Goal: Task Accomplishment & Management: Manage account settings

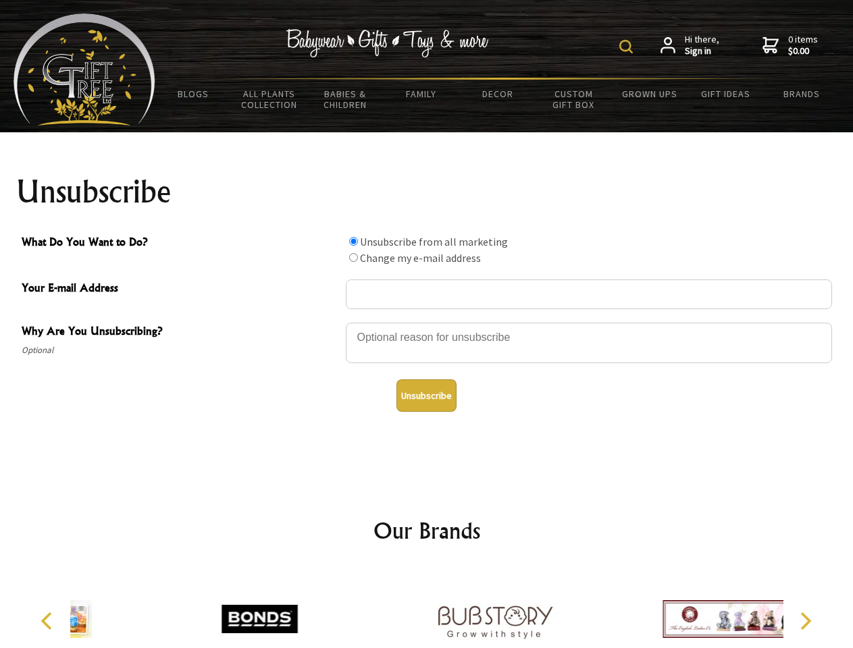
click at [628, 47] on img at bounding box center [626, 47] width 14 height 14
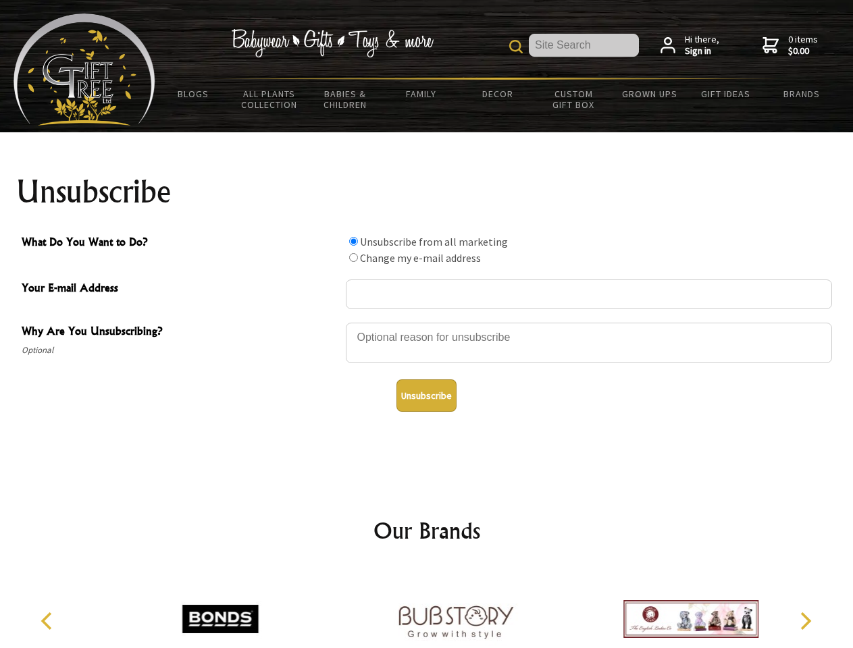
click at [427, 322] on div at bounding box center [589, 344] width 486 height 47
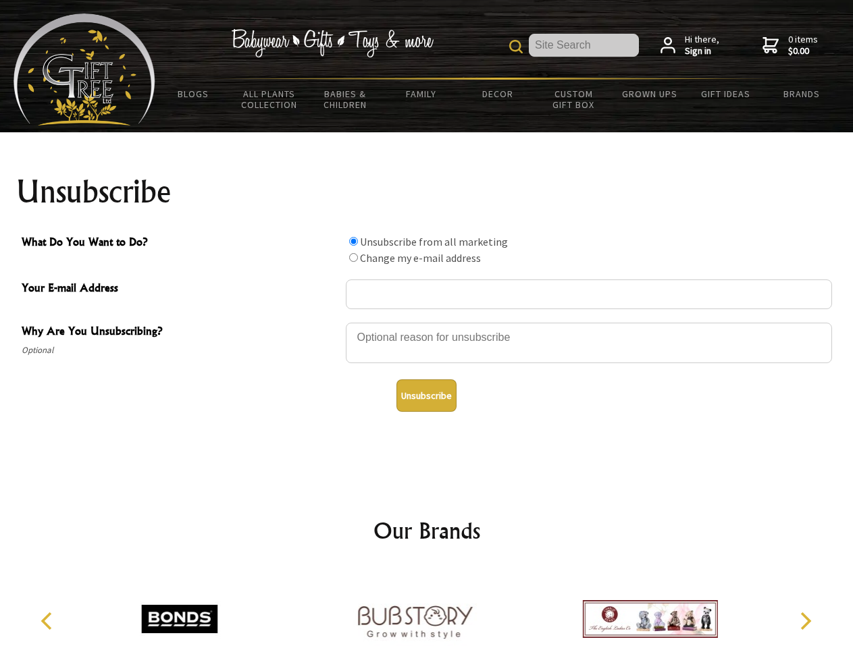
click at [353, 241] on input "What Do You Want to Do?" at bounding box center [353, 241] width 9 height 9
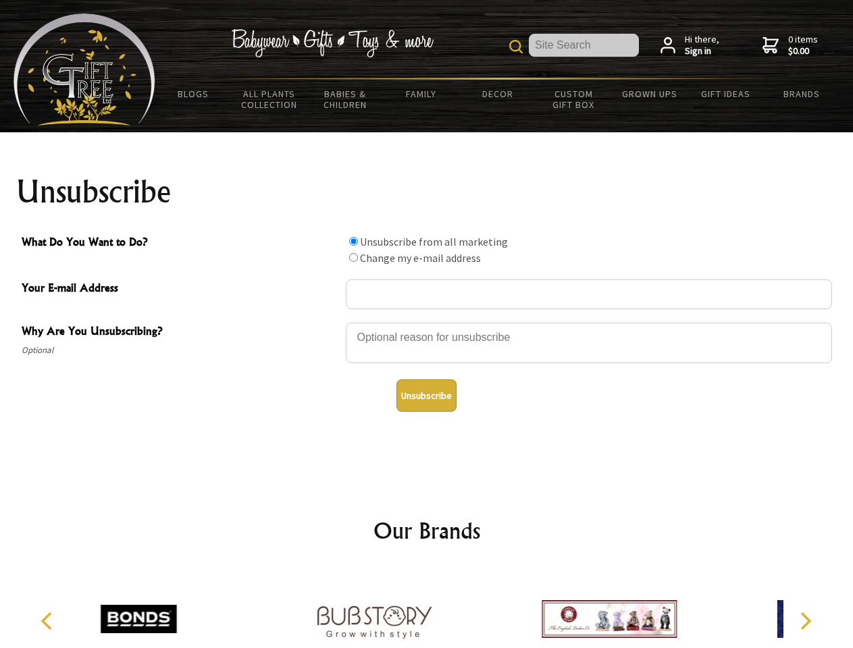
click at [353, 257] on input "What Do You Want to Do?" at bounding box center [353, 257] width 9 height 9
radio input "true"
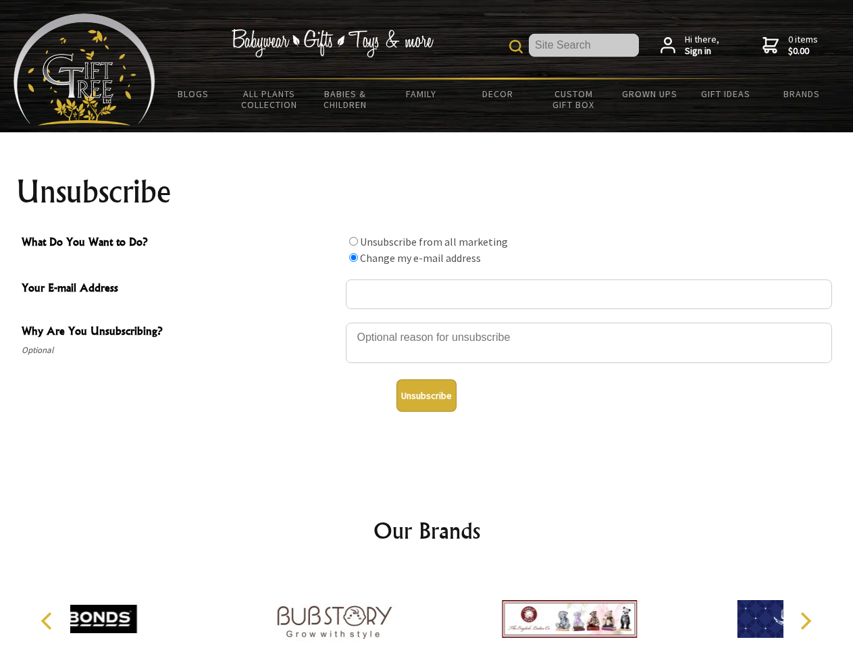
click at [426, 396] on button "Unsubscribe" at bounding box center [426, 396] width 60 height 32
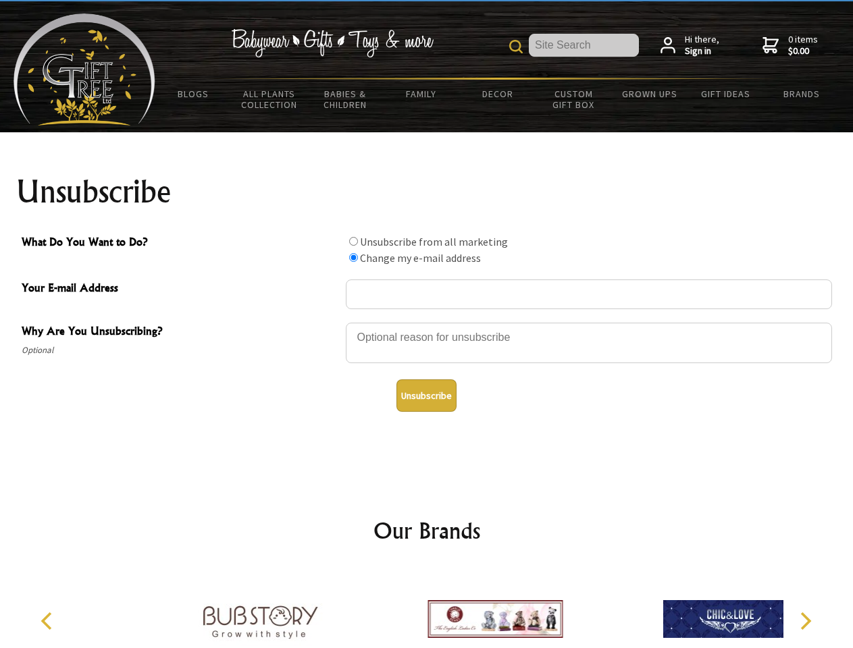
click at [427, 608] on div at bounding box center [494, 621] width 235 height 105
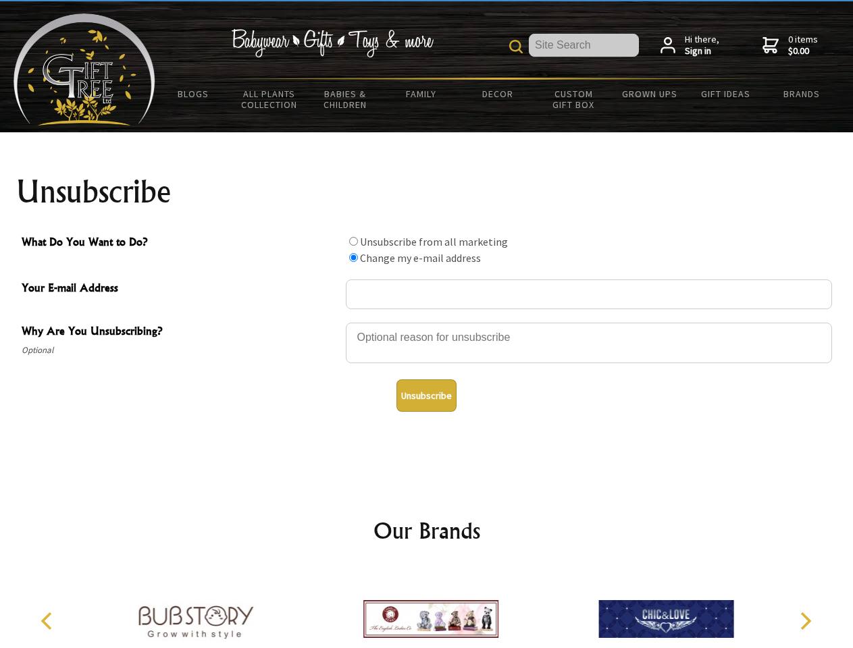
click at [49, 621] on icon "Previous" at bounding box center [48, 622] width 18 height 18
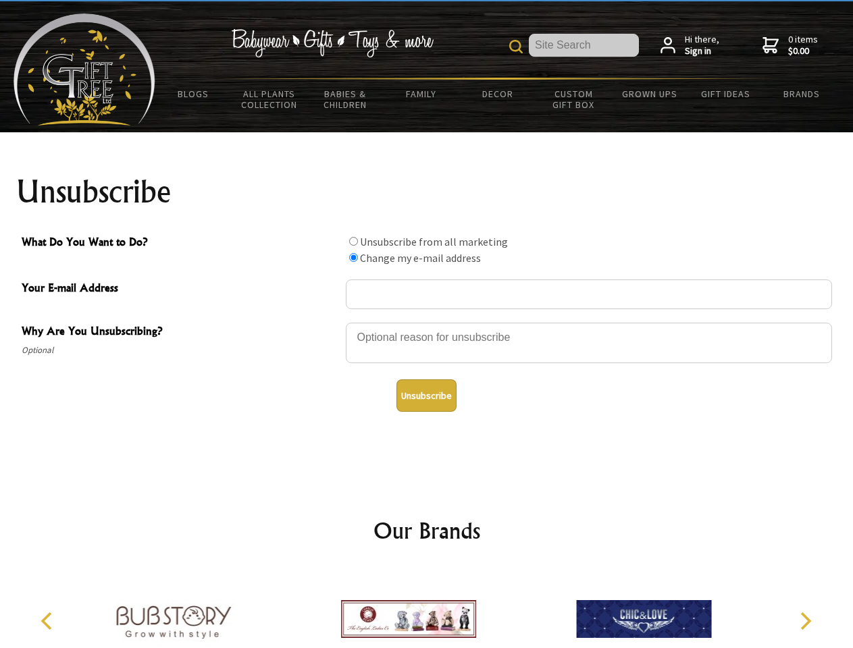
click at [805, 621] on icon "Next" at bounding box center [805, 622] width 18 height 18
